Goal: Task Accomplishment & Management: Manage account settings

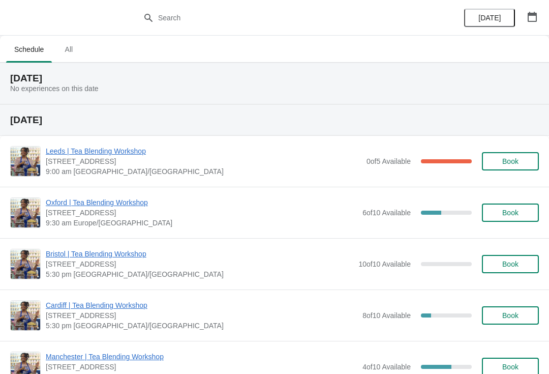
click at [127, 154] on span "Leeds | Tea Blending Workshop" at bounding box center [204, 151] width 316 height 10
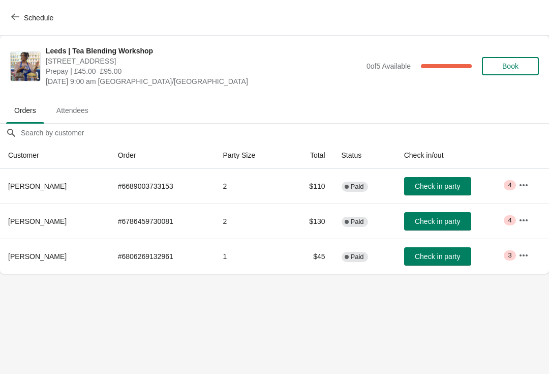
click at [72, 105] on span "Attendees" at bounding box center [72, 110] width 48 height 18
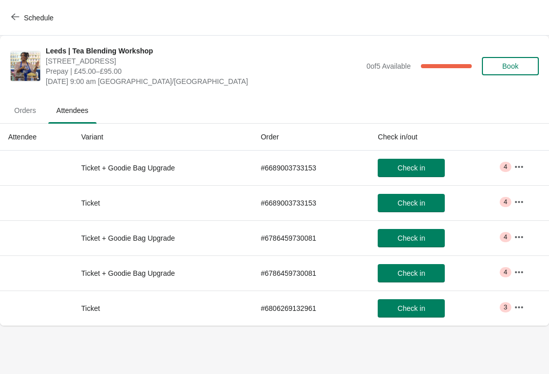
click at [26, 110] on span "Orders" at bounding box center [25, 110] width 38 height 18
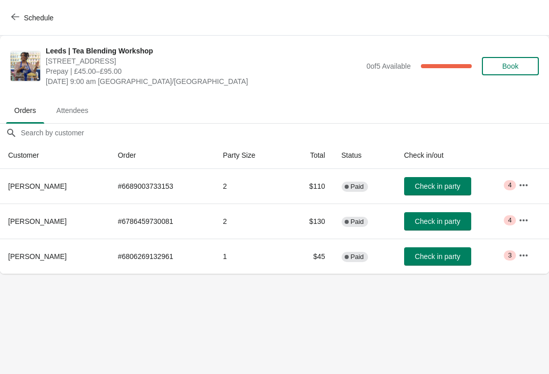
click at [71, 107] on span "Attendees" at bounding box center [72, 110] width 48 height 18
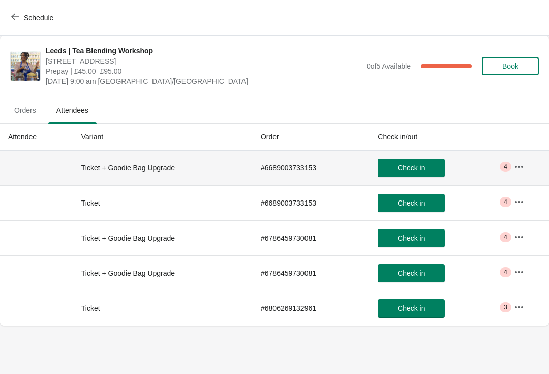
click at [527, 166] on button "button" at bounding box center [519, 167] width 18 height 18
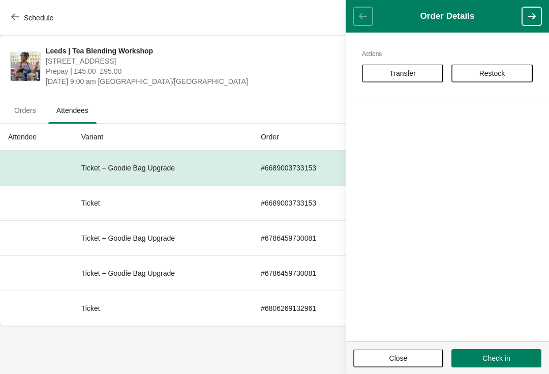
click at [403, 351] on button "Close" at bounding box center [398, 358] width 90 height 18
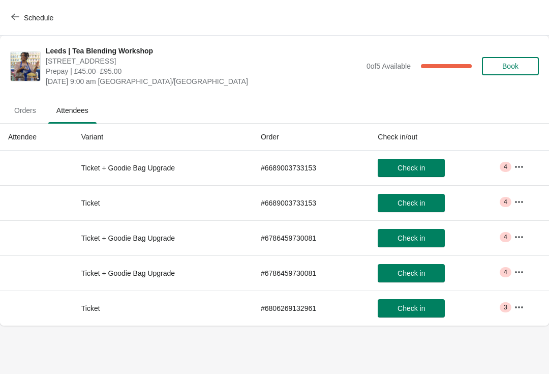
click at [520, 199] on icon "button" at bounding box center [519, 202] width 10 height 10
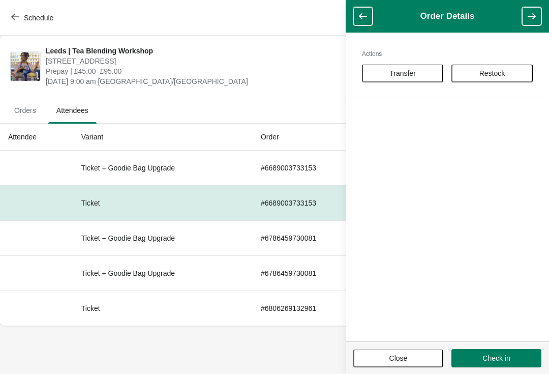
click at [393, 355] on span "Close" at bounding box center [398, 358] width 18 height 8
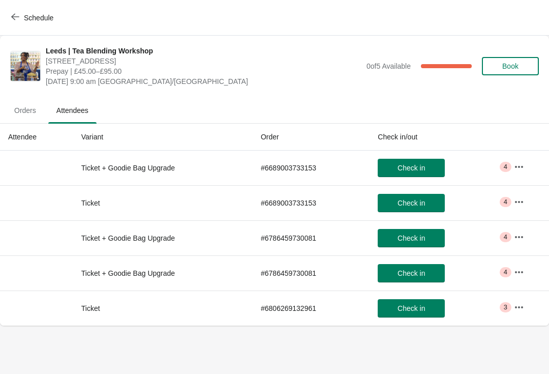
click at [526, 239] on button "button" at bounding box center [519, 237] width 18 height 18
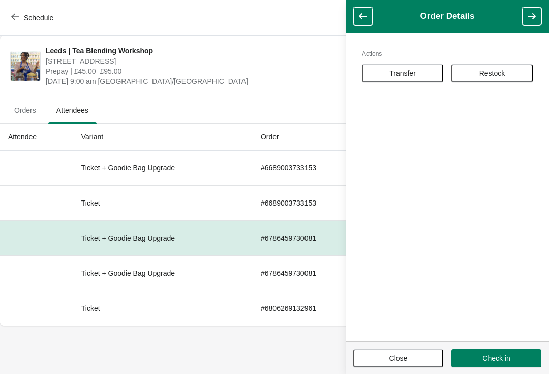
click at [392, 356] on span "Close" at bounding box center [398, 358] width 18 height 8
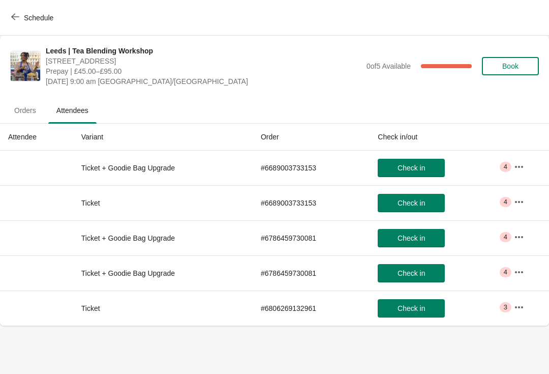
click at [527, 272] on button "button" at bounding box center [519, 272] width 18 height 18
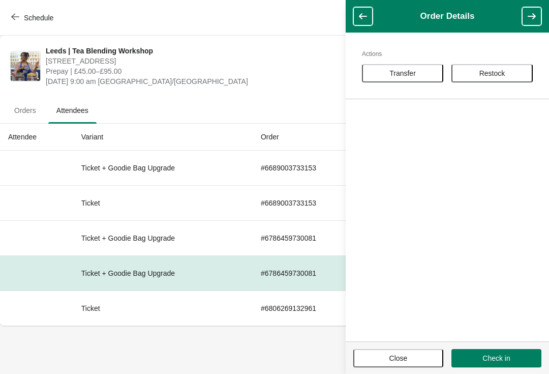
click at [400, 363] on button "Close" at bounding box center [398, 358] width 90 height 18
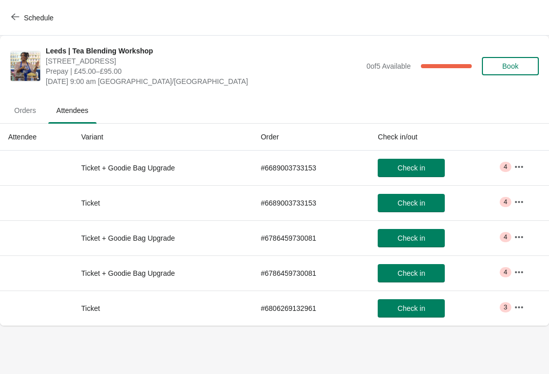
click at [527, 265] on button "button" at bounding box center [519, 272] width 18 height 18
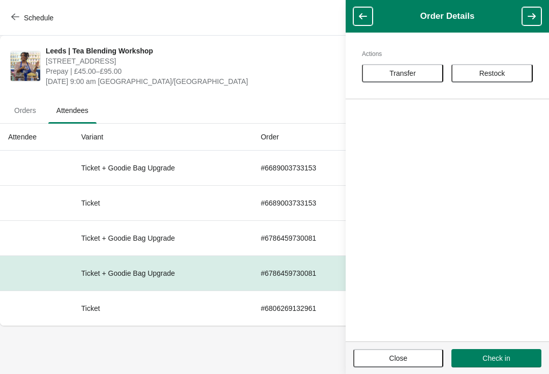
click at [406, 358] on span "Close" at bounding box center [398, 358] width 18 height 8
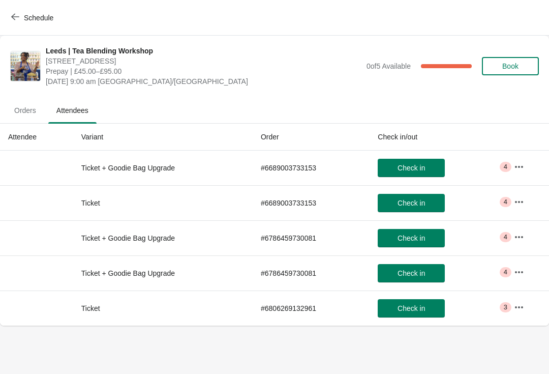
click at [523, 304] on icon "button" at bounding box center [519, 307] width 10 height 10
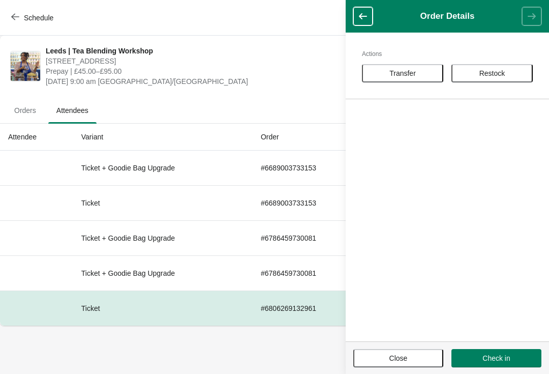
click at [404, 363] on button "Close" at bounding box center [398, 358] width 90 height 18
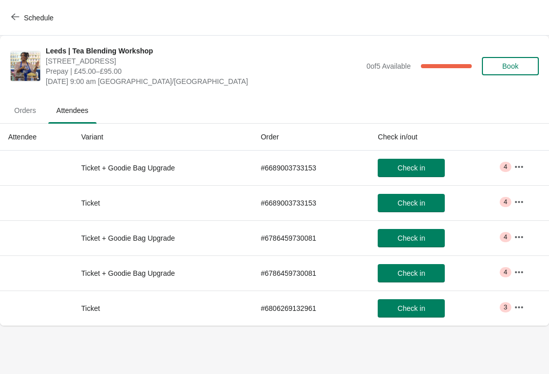
click at [38, 106] on span "Orders" at bounding box center [25, 110] width 38 height 18
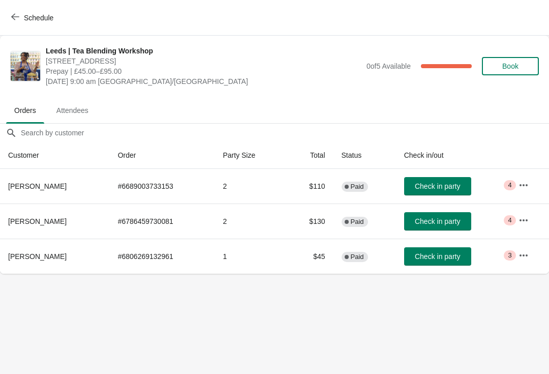
click at [532, 178] on button "button" at bounding box center [523, 185] width 18 height 18
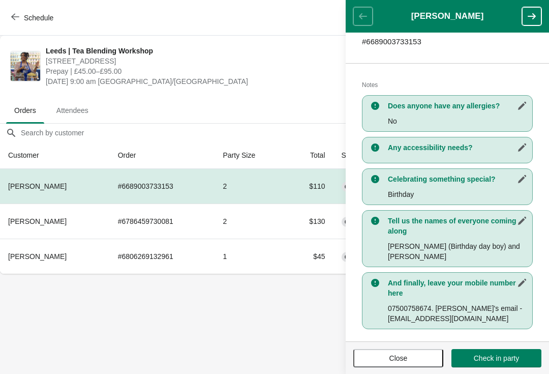
scroll to position [176, 0]
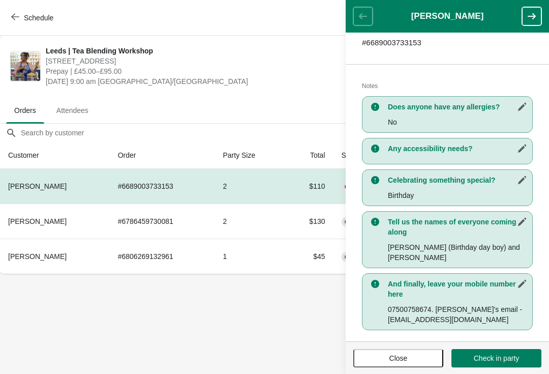
click at [273, 318] on body "Schedule Leeds | Tea Blending Workshop [STREET_ADDRESS] Prepay | £45.00–£95.00 …" at bounding box center [274, 187] width 549 height 374
click at [81, 110] on span "Attendees" at bounding box center [72, 110] width 48 height 18
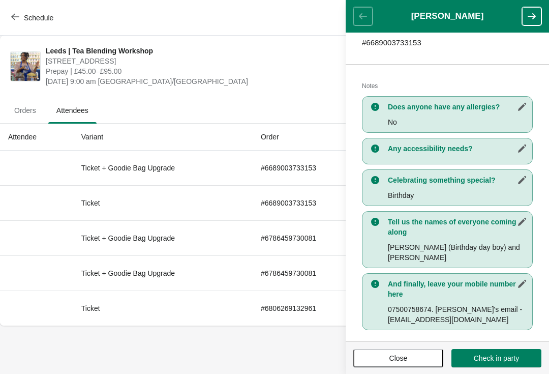
click at [393, 351] on button "Close" at bounding box center [398, 358] width 90 height 18
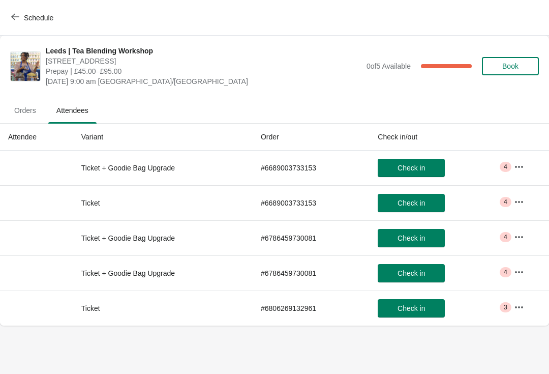
click at [518, 163] on icon "button" at bounding box center [519, 167] width 10 height 10
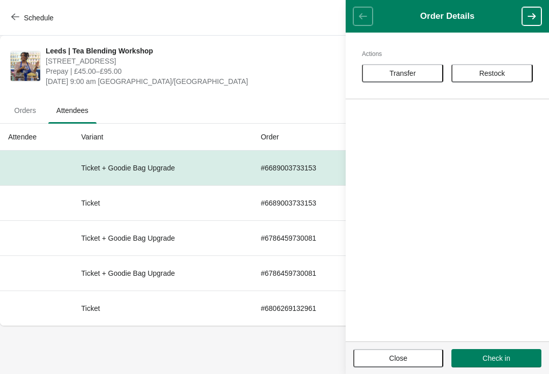
click at [397, 356] on span "Close" at bounding box center [398, 358] width 18 height 8
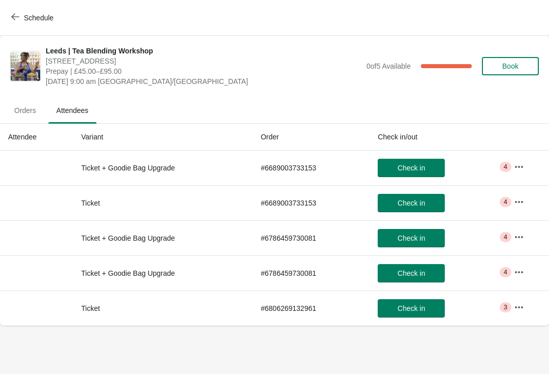
click at [29, 109] on span "Orders" at bounding box center [25, 110] width 38 height 18
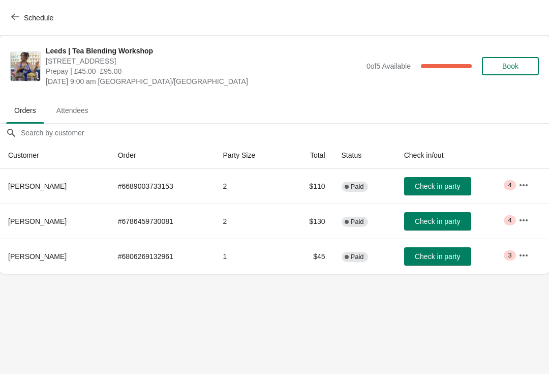
click at [519, 183] on icon "button" at bounding box center [523, 185] width 10 height 10
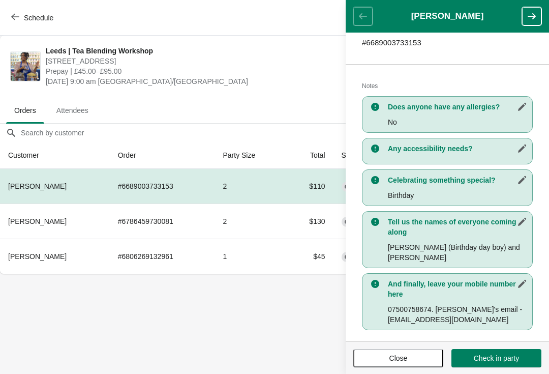
click at [401, 356] on span "Close" at bounding box center [398, 358] width 18 height 8
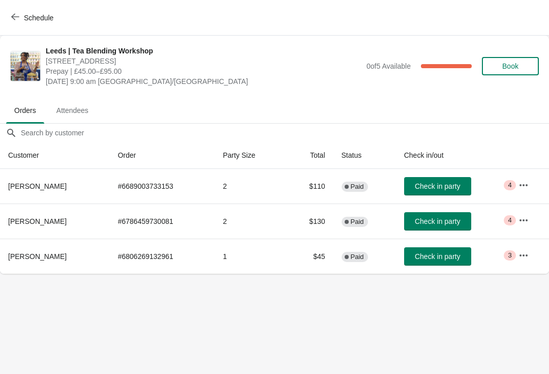
click at [525, 220] on icon "button" at bounding box center [523, 220] width 10 height 10
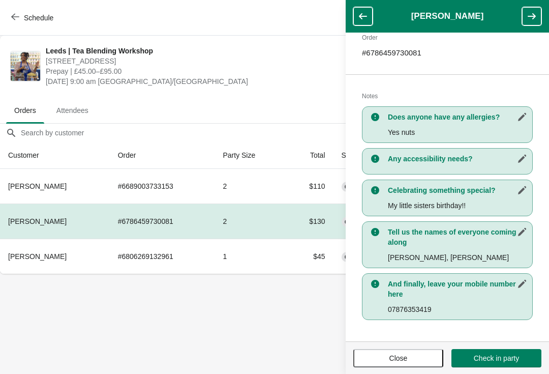
scroll to position [166, 0]
click at [399, 352] on button "Close" at bounding box center [398, 358] width 90 height 18
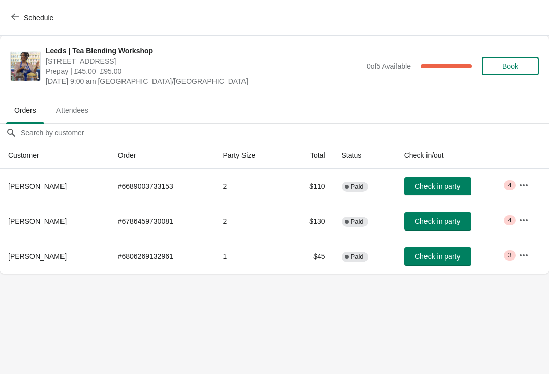
click at [526, 253] on icon "button" at bounding box center [523, 255] width 10 height 10
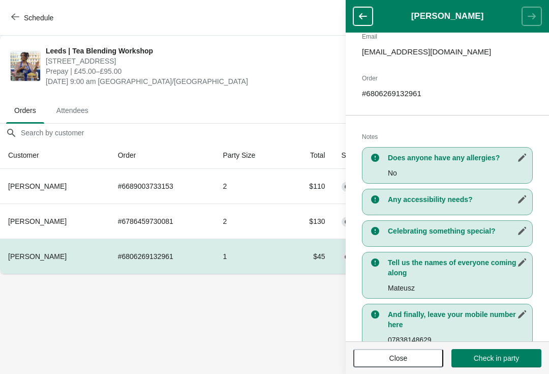
click at [393, 356] on span "Close" at bounding box center [398, 358] width 18 height 8
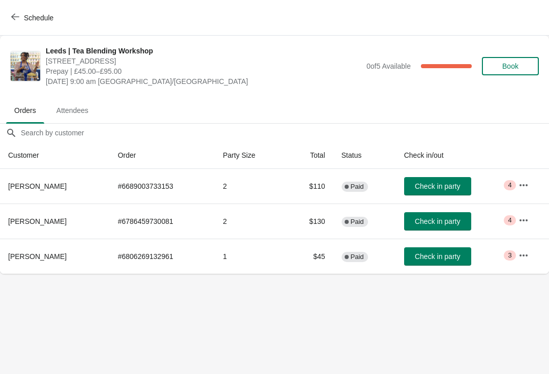
scroll to position [129, 0]
